Goal: Task Accomplishment & Management: Use online tool/utility

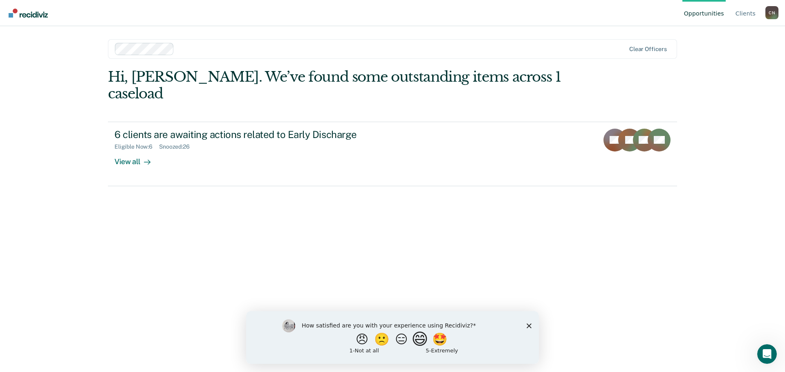
drag, startPoint x: 423, startPoint y: 347, endPoint x: 419, endPoint y: 340, distance: 7.4
click at [423, 347] on button "😄" at bounding box center [420, 339] width 19 height 16
click at [415, 345] on input "Enter text..." at bounding box center [386, 345] width 168 height 16
click at [527, 329] on icon "Close survey" at bounding box center [528, 329] width 5 height 5
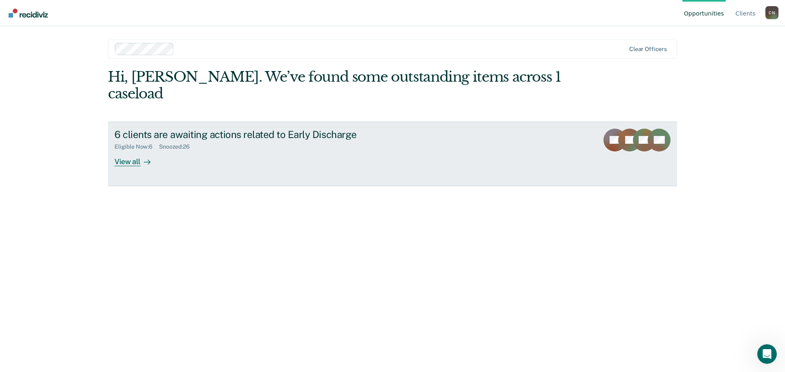
click at [137, 150] on div "View all" at bounding box center [137, 158] width 46 height 16
